Goal: Task Accomplishment & Management: Manage account settings

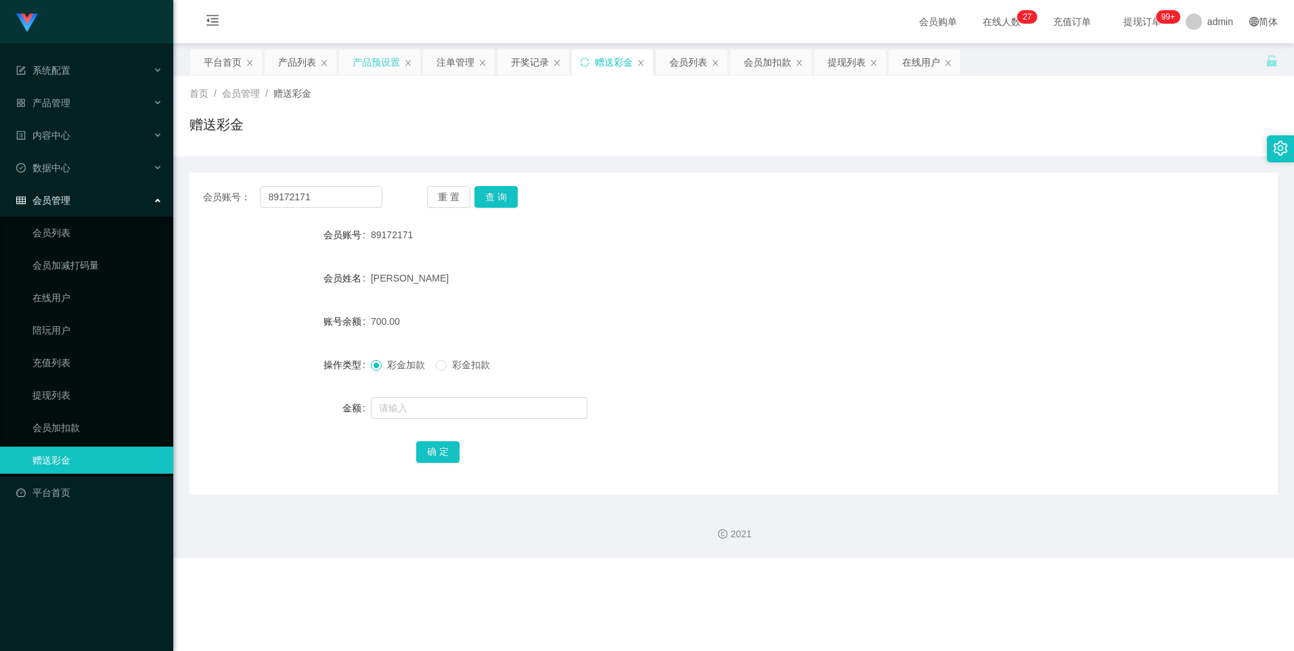
click at [332, 60] on div "产品预设置" at bounding box center [376, 62] width 47 height 26
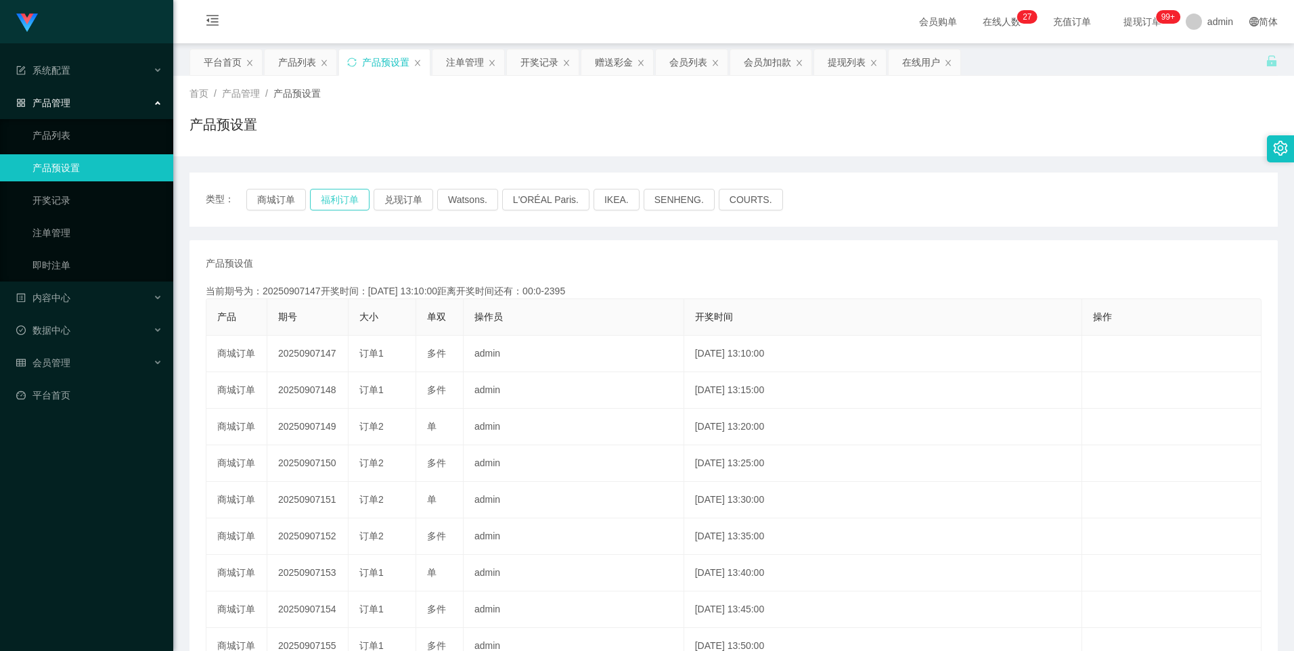
drag, startPoint x: 347, startPoint y: 199, endPoint x: 386, endPoint y: 212, distance: 40.9
click at [332, 199] on button "福利订单" at bounding box center [340, 200] width 60 height 22
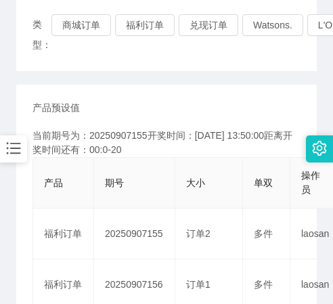
scroll to position [135, 0]
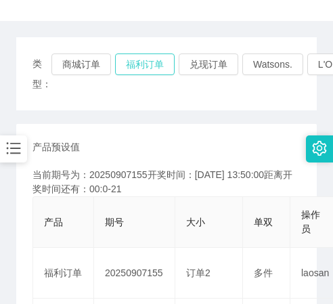
click at [129, 64] on button "福利订单" at bounding box center [145, 64] width 60 height 22
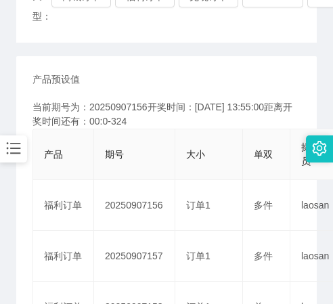
click at [94, 179] on th "期号" at bounding box center [134, 154] width 81 height 51
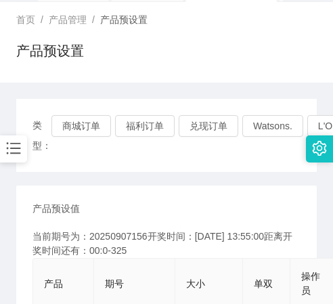
scroll to position [68, 0]
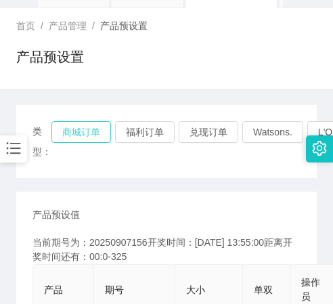
click at [72, 137] on button "商城订单" at bounding box center [81, 132] width 60 height 22
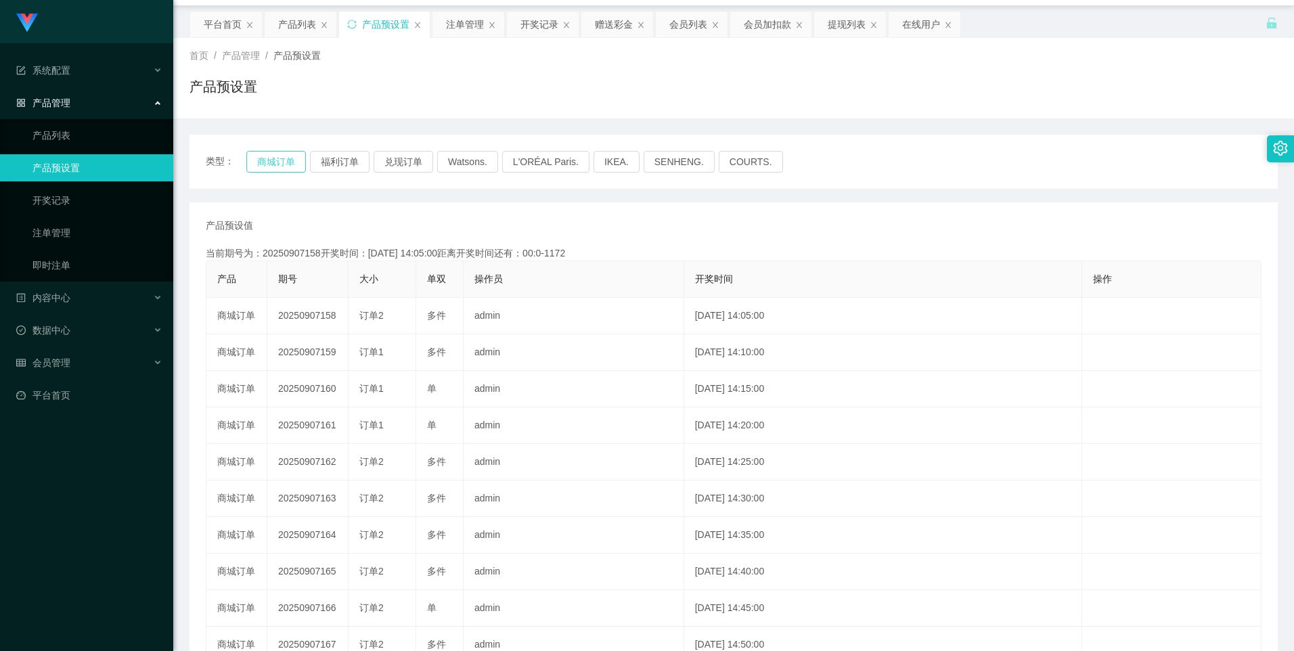
scroll to position [37, 0]
click at [332, 28] on div "赠送彩金" at bounding box center [614, 25] width 38 height 26
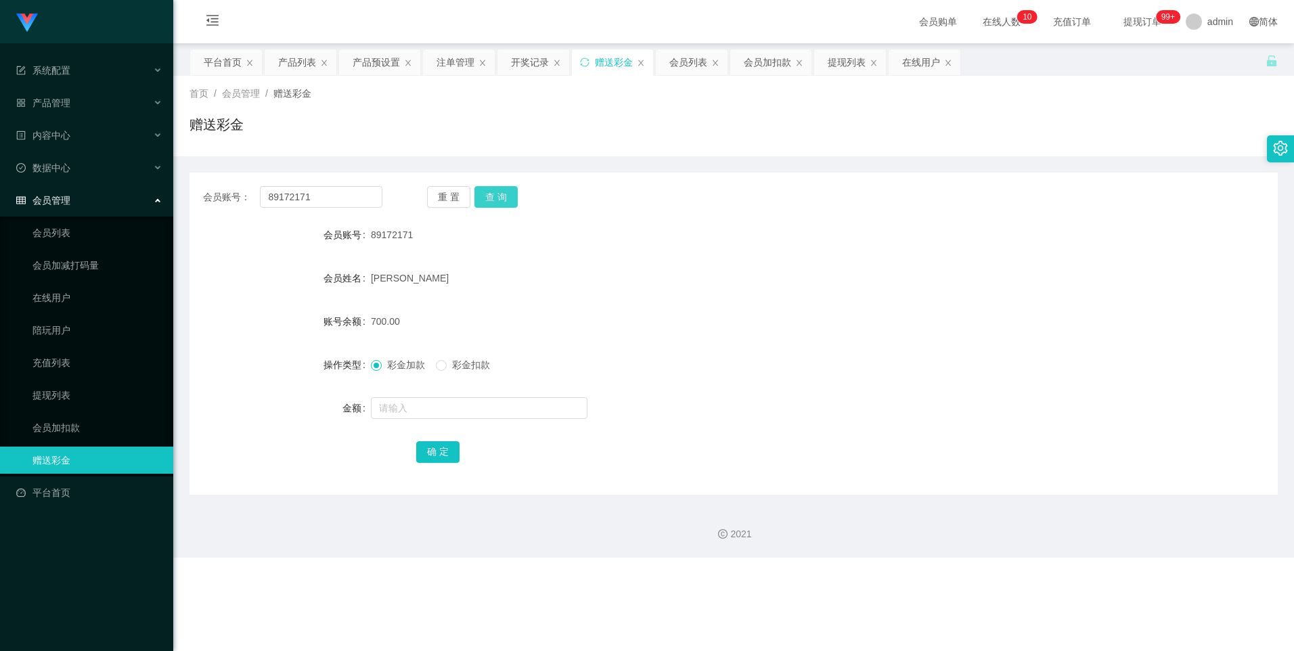
click at [332, 197] on button "查 询" at bounding box center [495, 197] width 43 height 22
click at [332, 199] on button "查 询" at bounding box center [495, 197] width 43 height 22
click at [332, 68] on div "提现列表" at bounding box center [847, 62] width 38 height 26
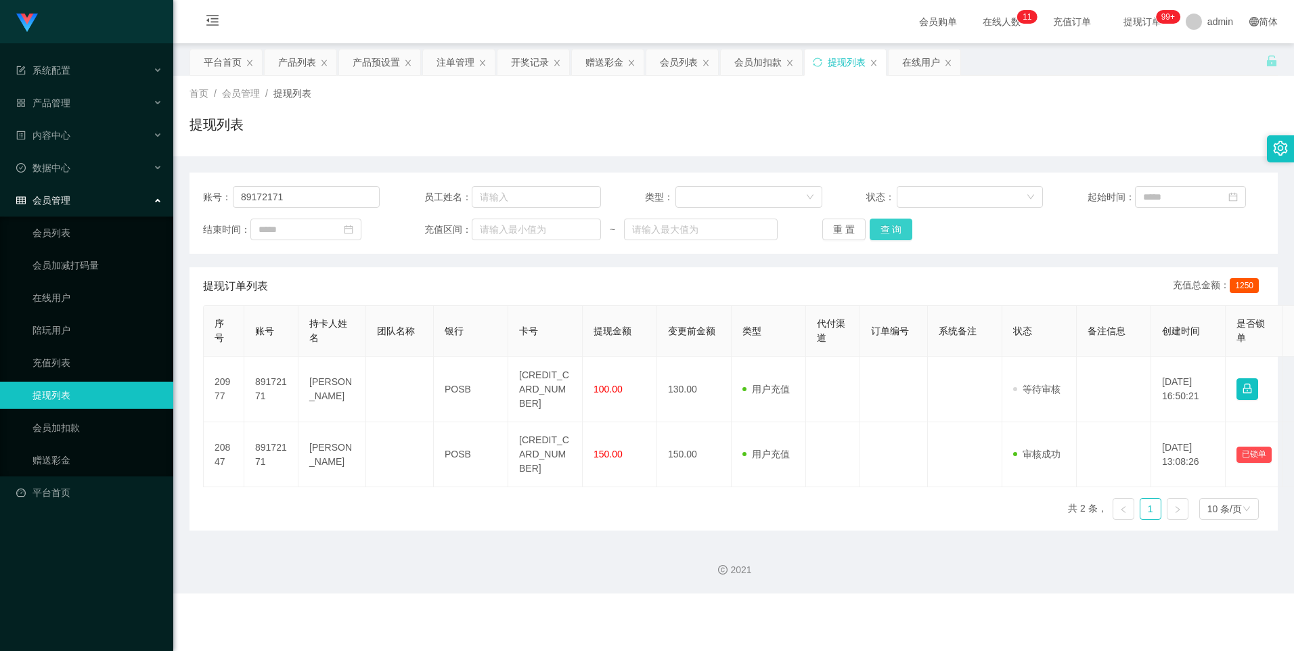
click at [332, 236] on button "查 询" at bounding box center [890, 230] width 43 height 22
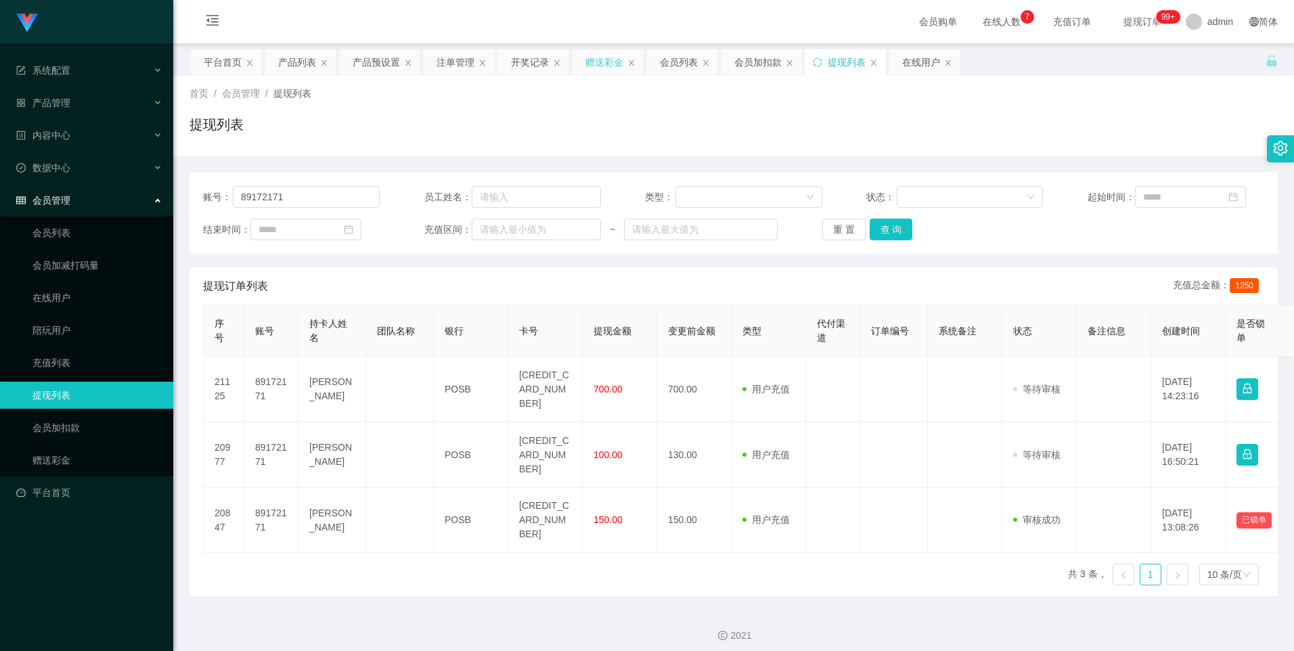
click at [332, 60] on div "赠送彩金" at bounding box center [604, 62] width 38 height 26
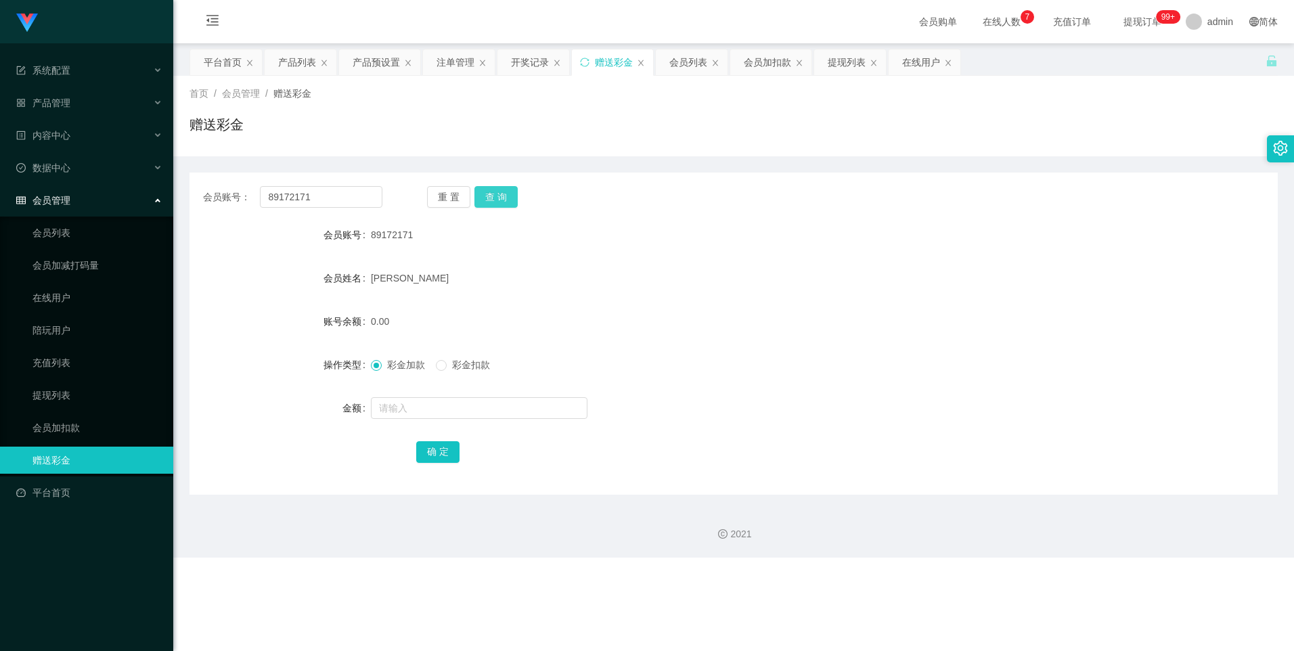
click at [332, 203] on button "查 询" at bounding box center [495, 197] width 43 height 22
click at [332, 60] on div "提现列表" at bounding box center [847, 62] width 38 height 26
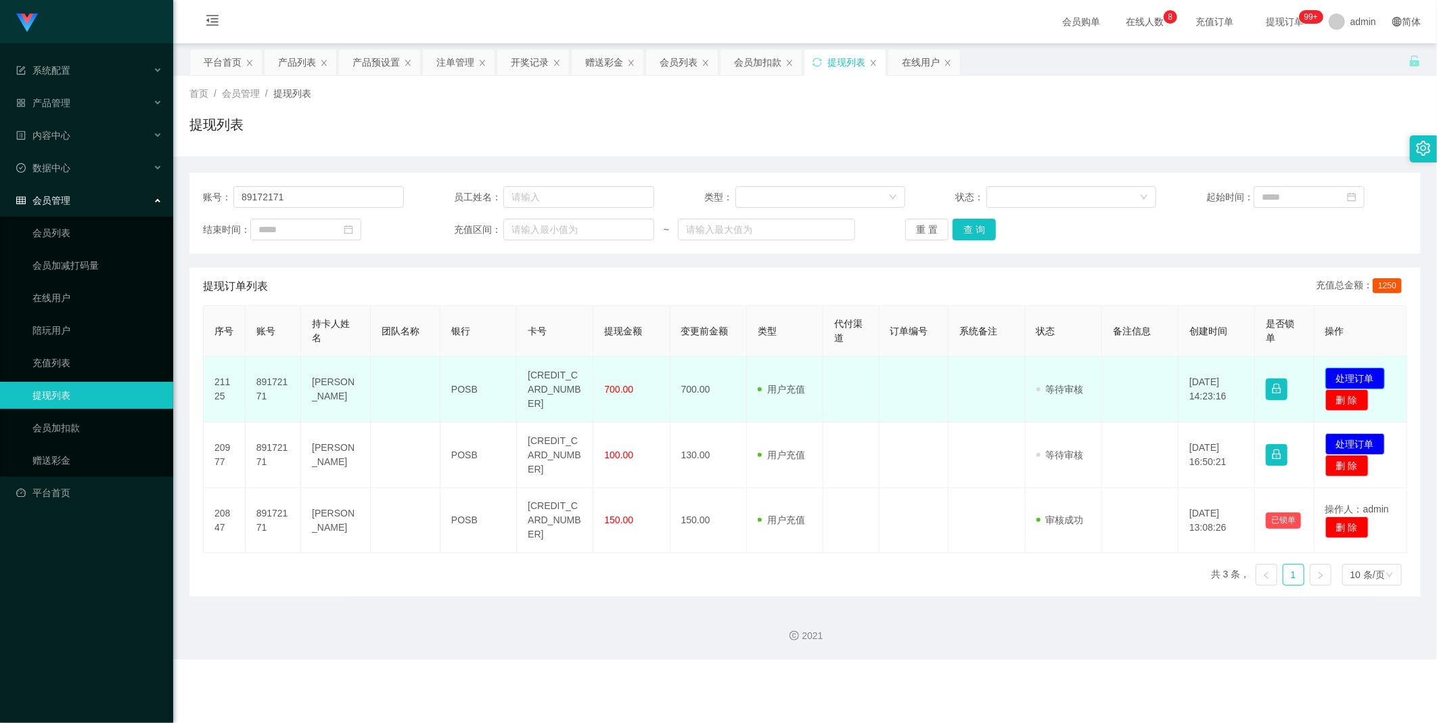
click at [332, 303] on button "处理订单" at bounding box center [1356, 378] width 60 height 22
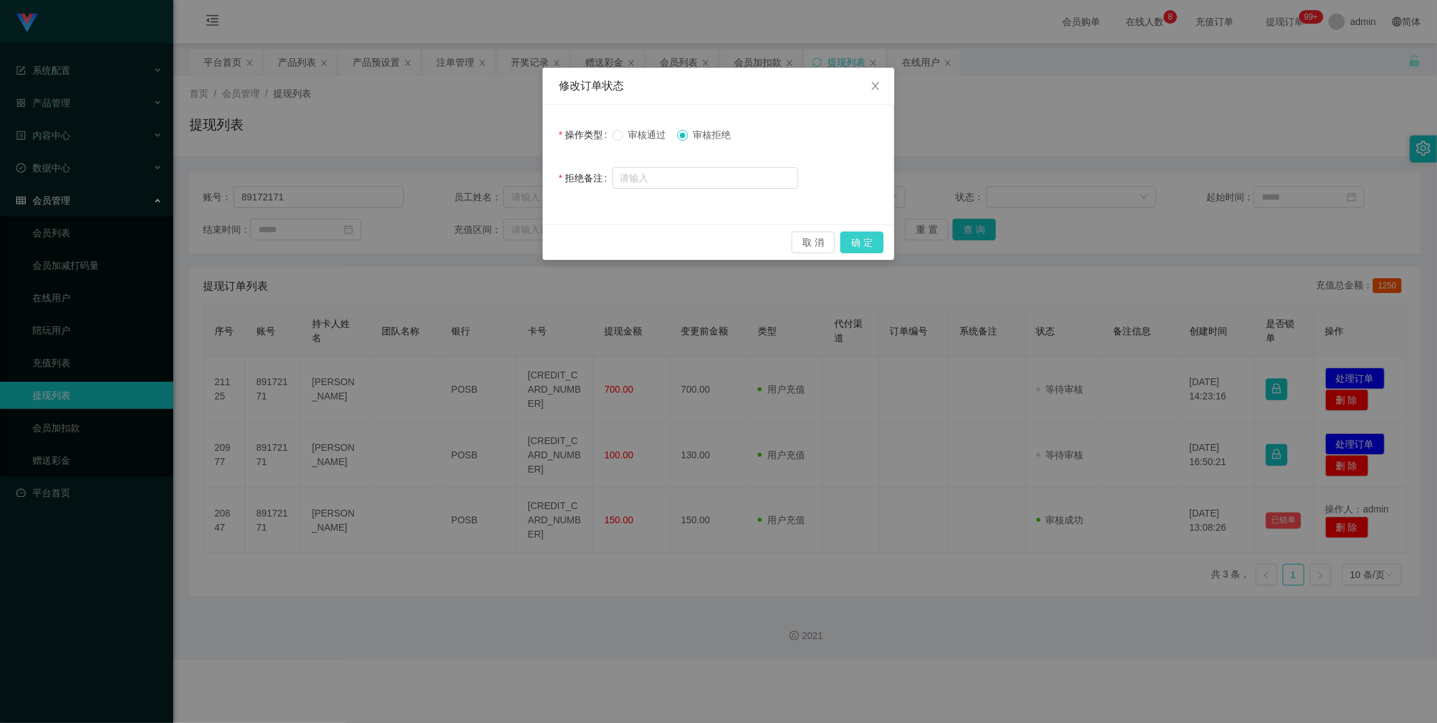
click at [332, 244] on button "确 定" at bounding box center [861, 242] width 43 height 22
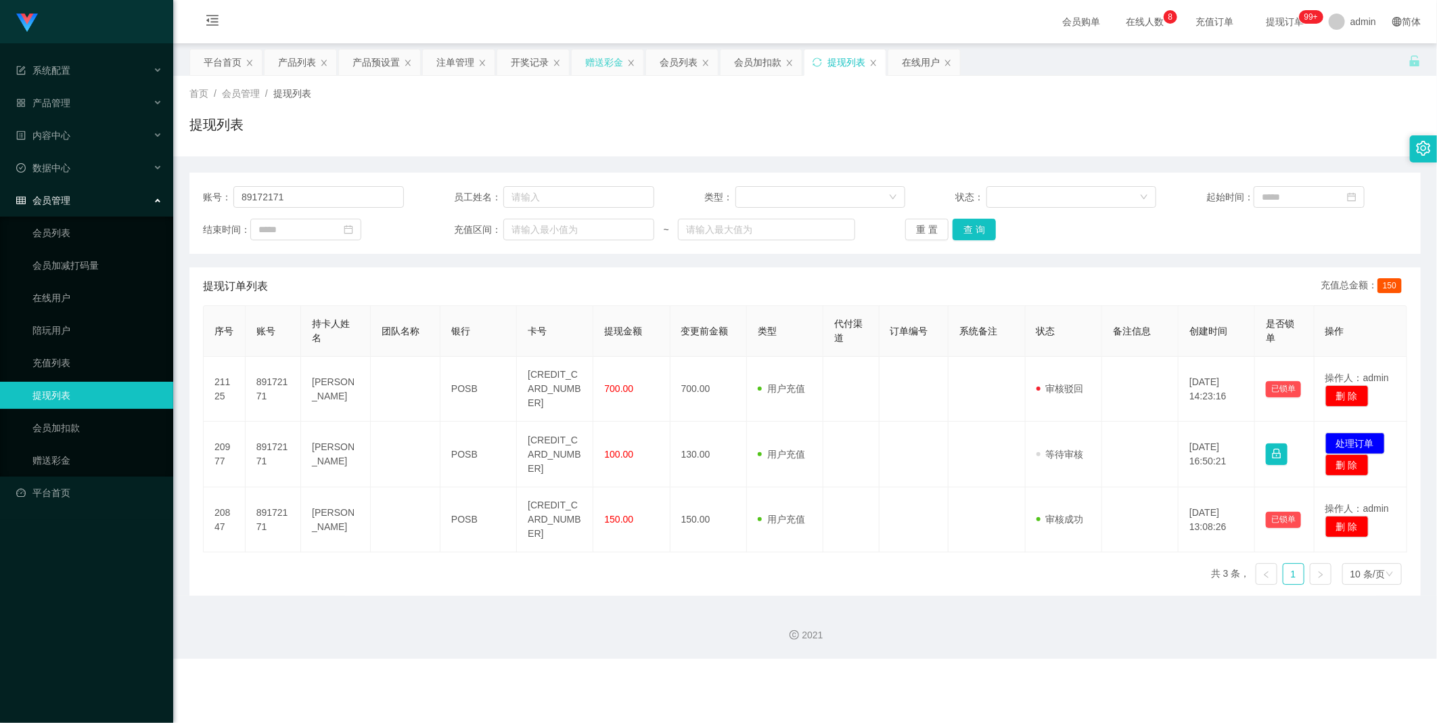
click at [332, 68] on div "赠送彩金" at bounding box center [604, 62] width 38 height 26
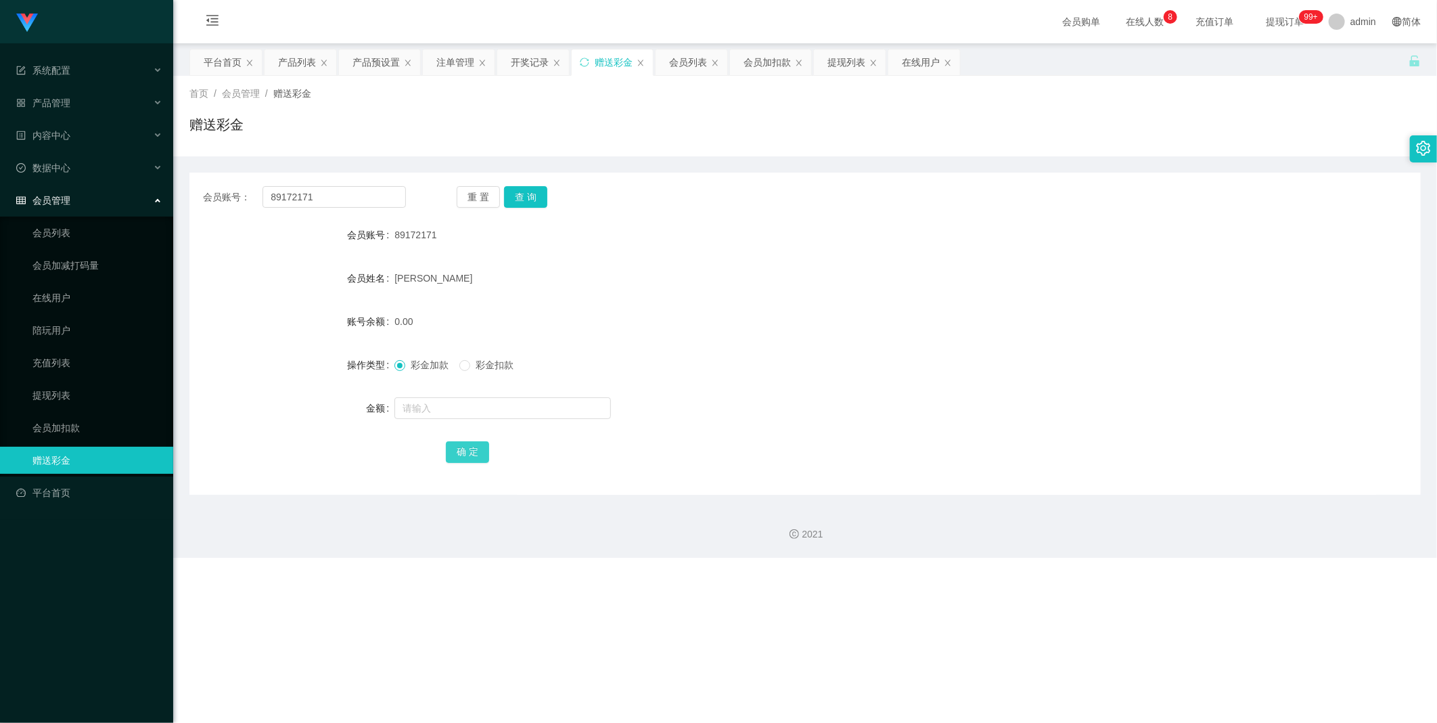
click at [332, 303] on button "确 定" at bounding box center [467, 452] width 43 height 22
click at [332, 189] on button "查 询" at bounding box center [525, 197] width 43 height 22
click at [332, 169] on div "会员账号： 89172171 重 置 查 询 会员账号 89172171 会员姓名 [PERSON_NAME] LUN 账号余额 700.00 操作类型 彩金…" at bounding box center [804, 325] width 1231 height 338
